Goal: Task Accomplishment & Management: Use online tool/utility

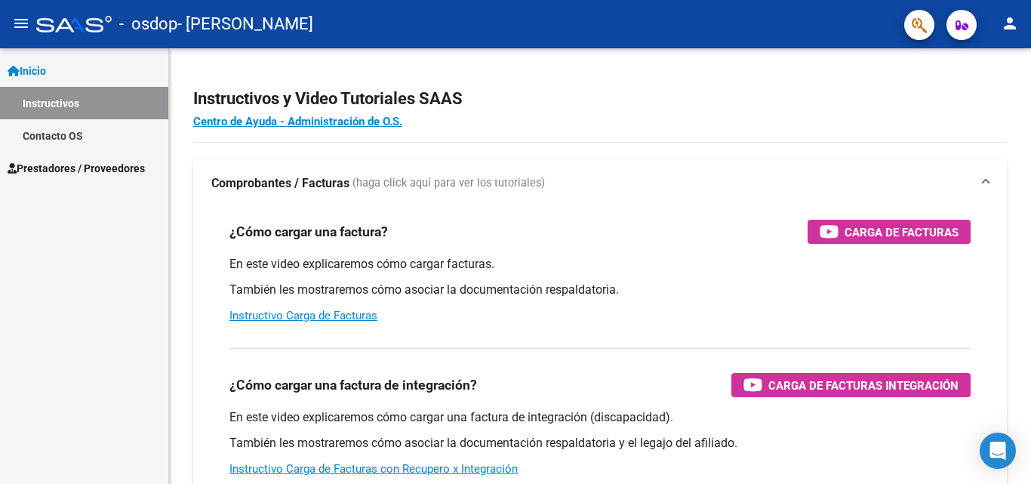
click at [97, 141] on link "Contacto OS" at bounding box center [84, 135] width 168 height 32
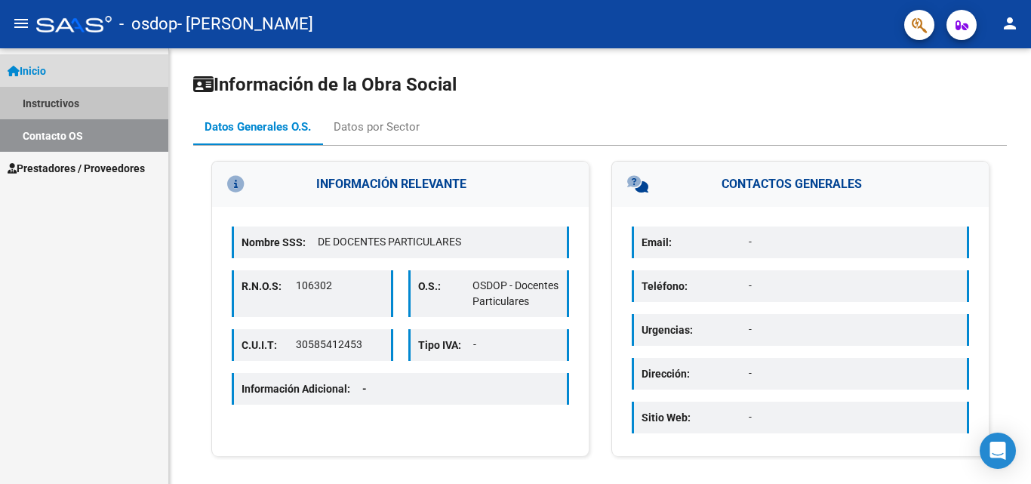
click at [79, 97] on link "Instructivos" at bounding box center [84, 103] width 168 height 32
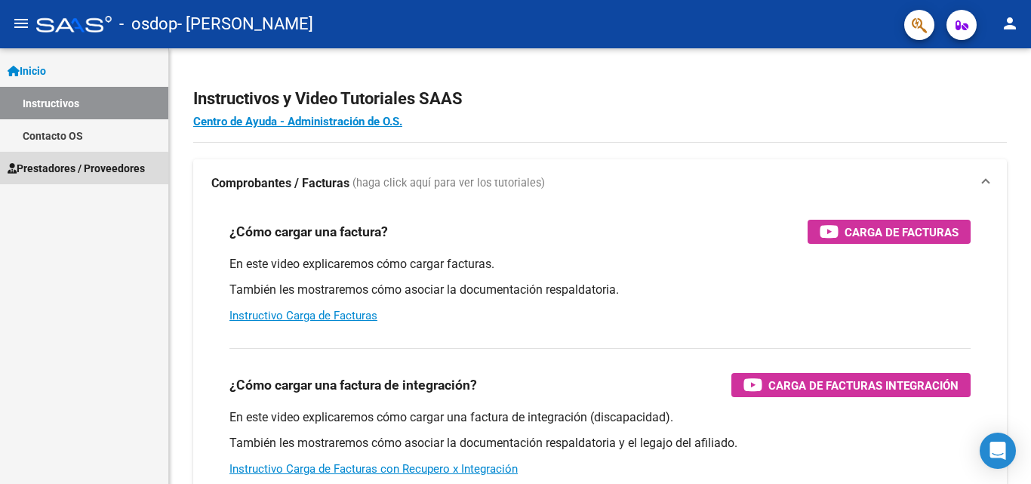
click at [79, 169] on span "Prestadores / Proveedores" at bounding box center [76, 168] width 137 height 17
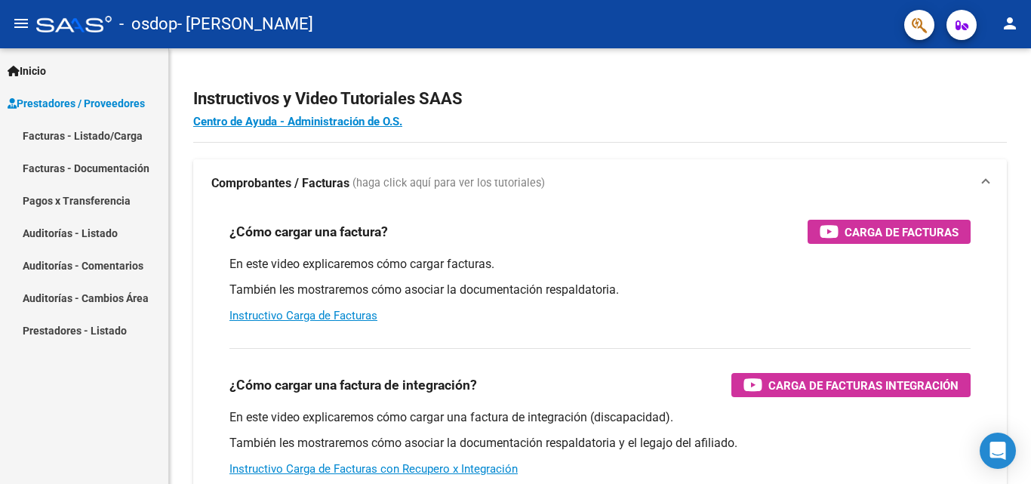
click at [106, 139] on link "Facturas - Listado/Carga" at bounding box center [84, 135] width 168 height 32
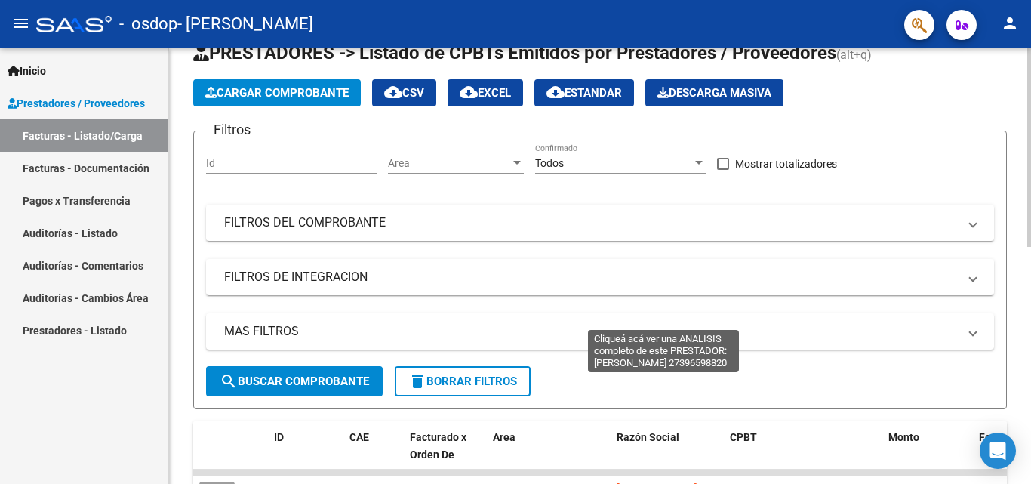
scroll to position [377, 0]
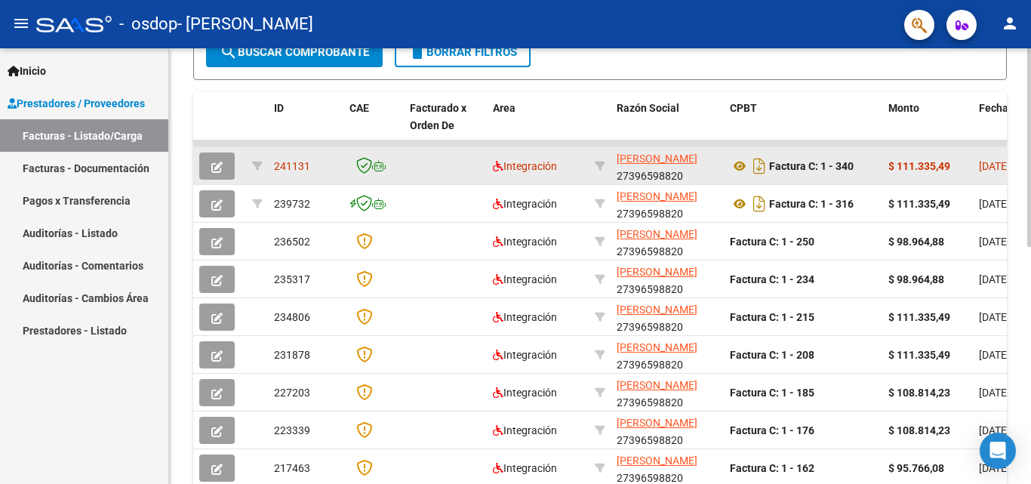
click at [222, 168] on icon "button" at bounding box center [216, 167] width 11 height 11
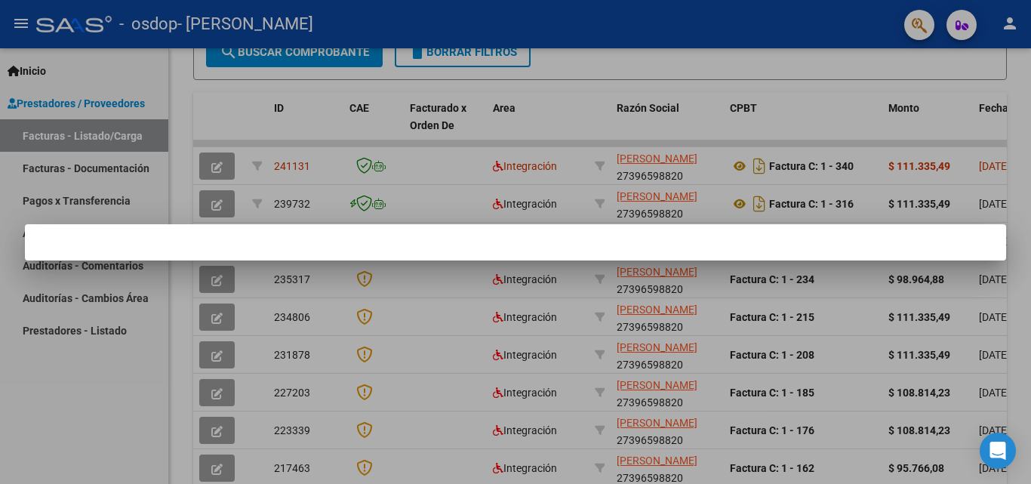
click at [333, 188] on div at bounding box center [515, 242] width 1031 height 484
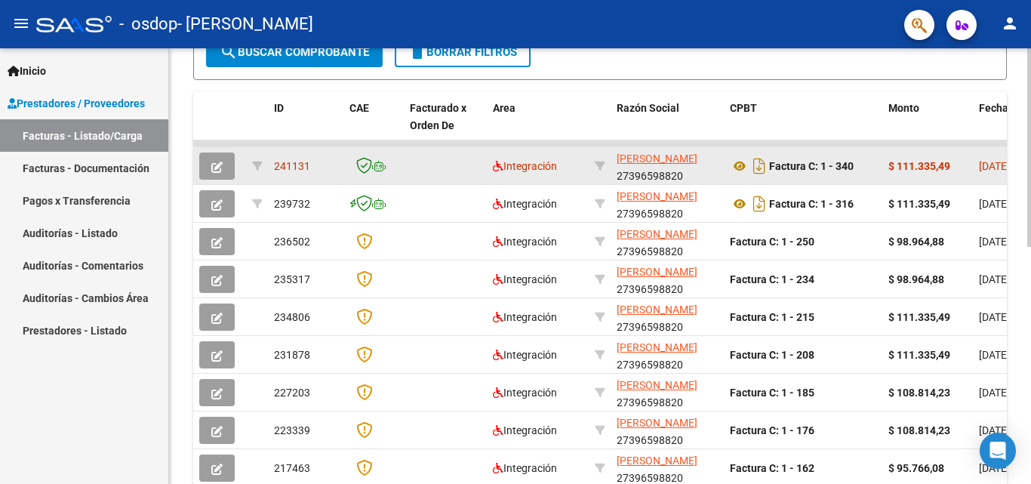
click at [220, 170] on icon "button" at bounding box center [216, 167] width 11 height 11
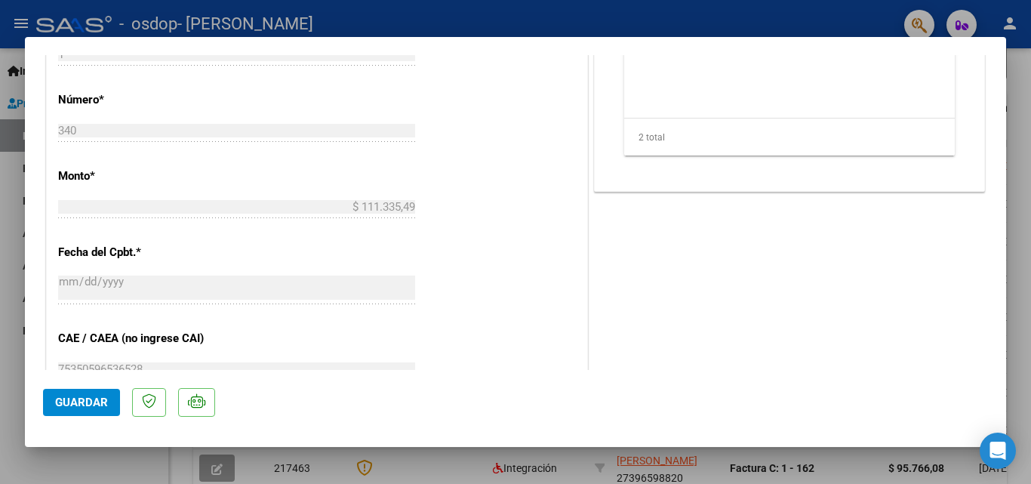
scroll to position [679, 0]
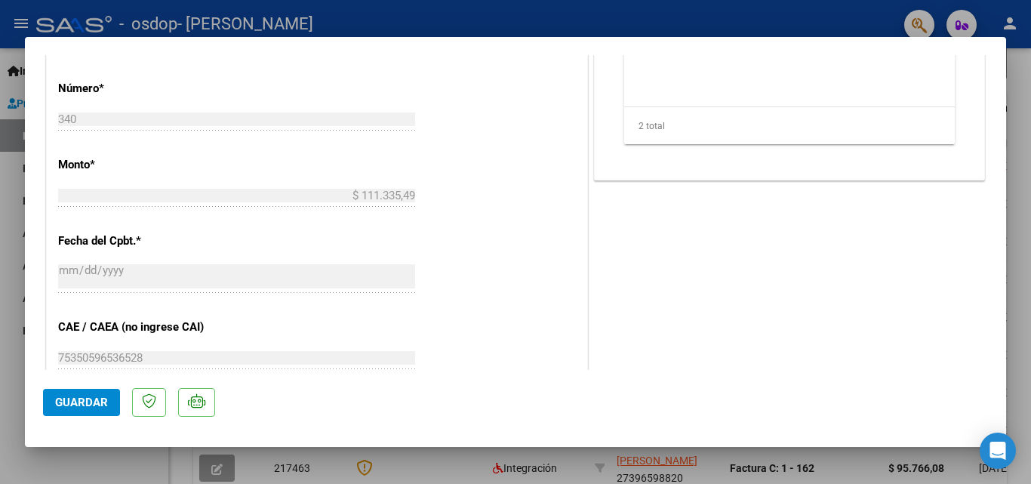
click at [0, 183] on div at bounding box center [515, 242] width 1031 height 484
